Goal: Navigation & Orientation: Find specific page/section

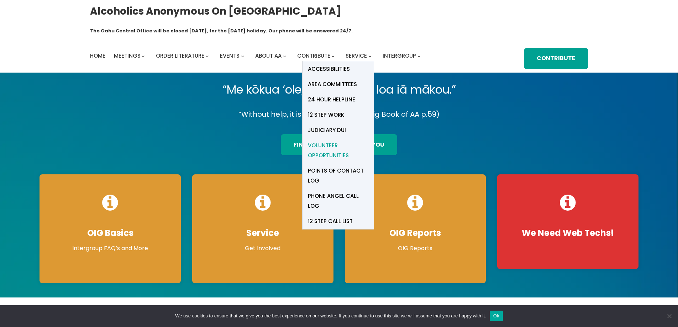
click at [328, 141] on span "Volunteer Opportunities" at bounding box center [338, 151] width 60 height 20
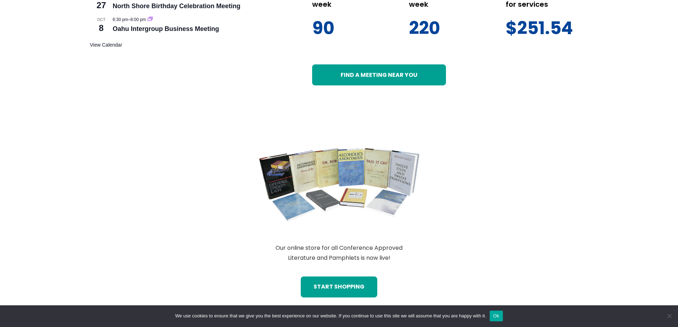
scroll to position [605, 0]
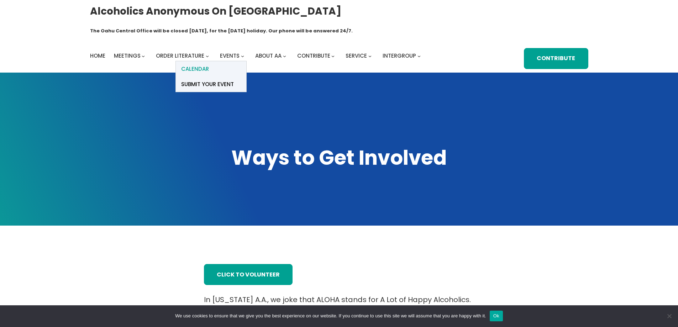
click at [206, 64] on span "Calendar" at bounding box center [195, 69] width 28 height 10
